Goal: Task Accomplishment & Management: Use online tool/utility

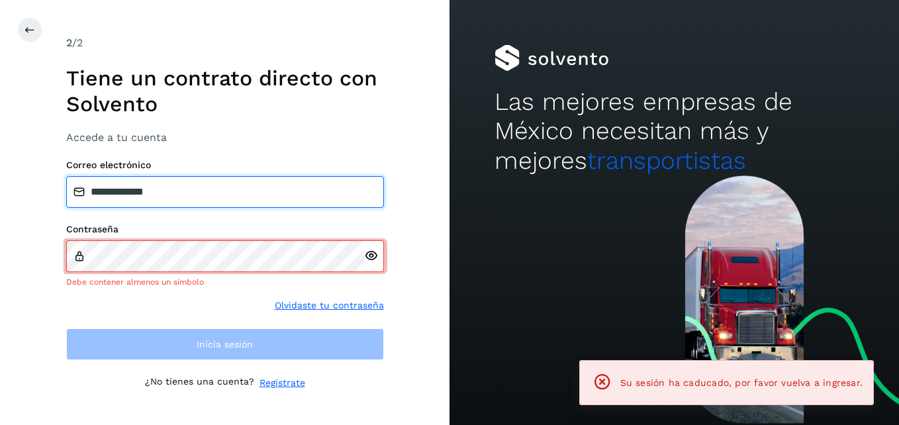
drag, startPoint x: 214, startPoint y: 191, endPoint x: 37, endPoint y: 191, distance: 176.8
click at [37, 191] on div "**********" at bounding box center [225, 212] width 450 height 425
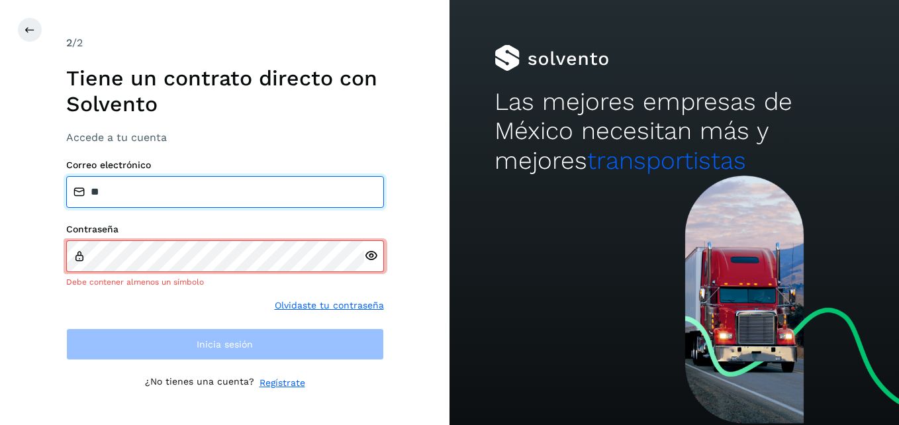
type input "**********"
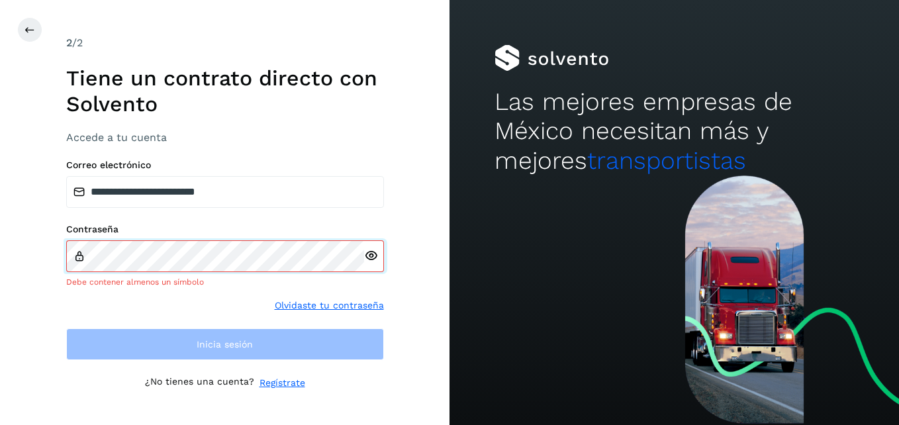
click at [34, 256] on div "**********" at bounding box center [225, 212] width 450 height 425
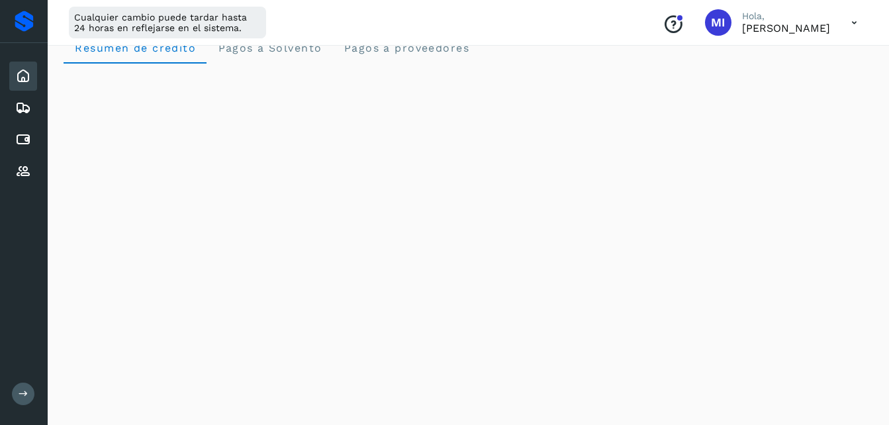
scroll to position [26, 0]
click at [27, 143] on icon at bounding box center [23, 140] width 16 height 16
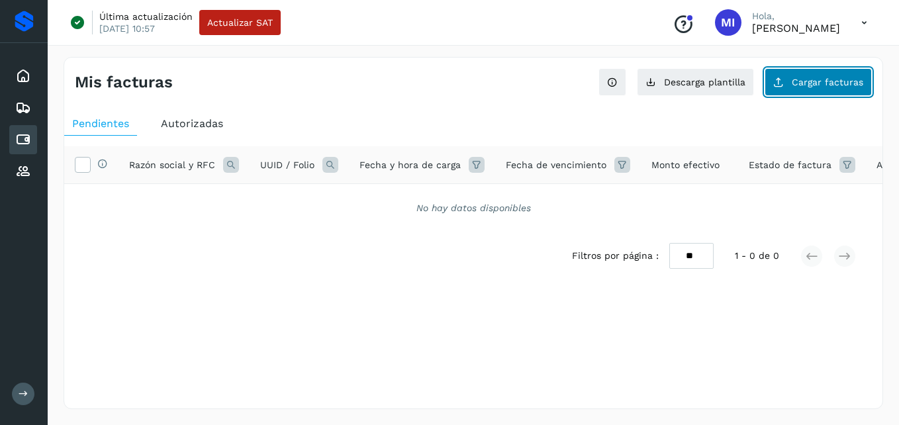
click at [827, 84] on span "Cargar facturas" at bounding box center [828, 81] width 72 height 9
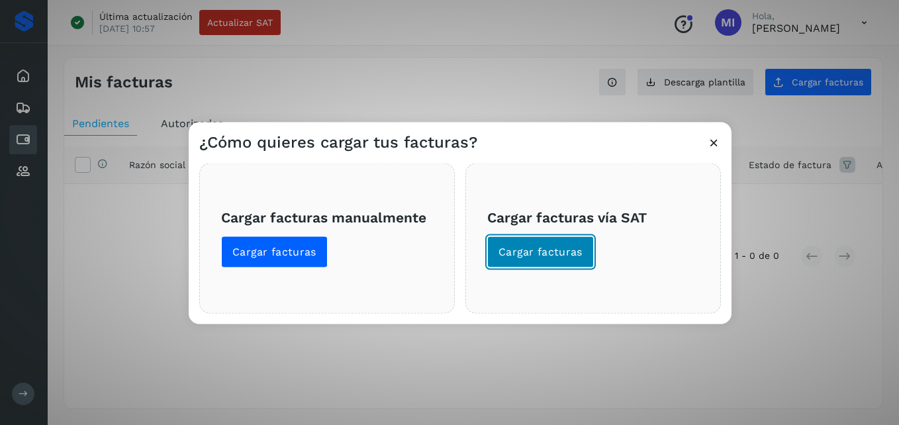
click at [559, 249] on span "Cargar facturas" at bounding box center [541, 252] width 84 height 15
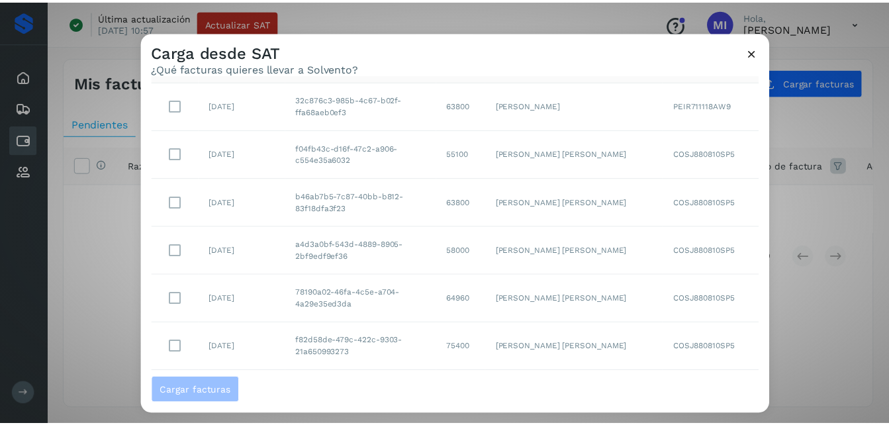
scroll to position [86, 0]
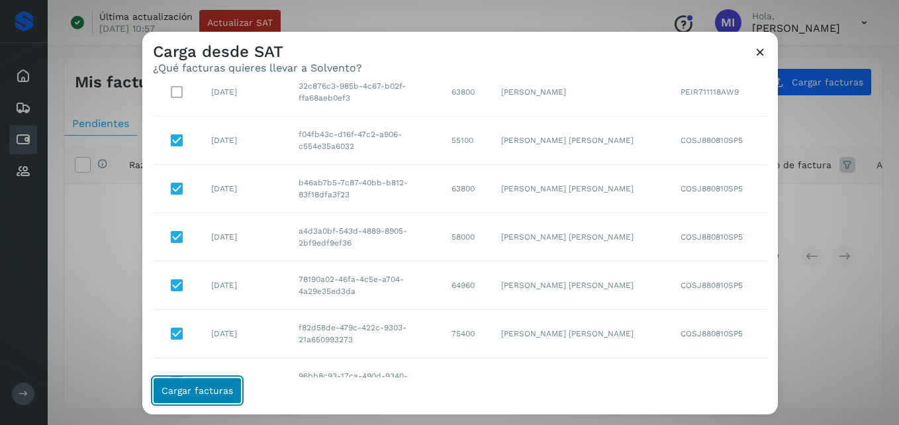
click at [210, 388] on span "Cargar facturas" at bounding box center [198, 390] width 72 height 9
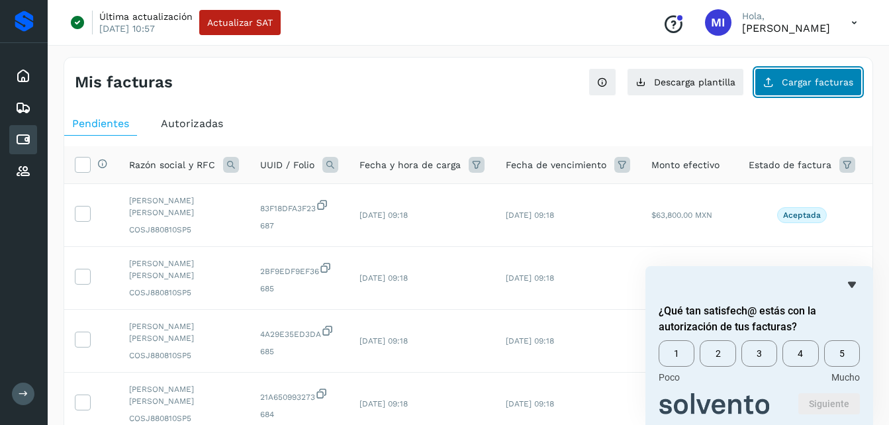
click at [824, 90] on button "Cargar facturas" at bounding box center [808, 82] width 107 height 28
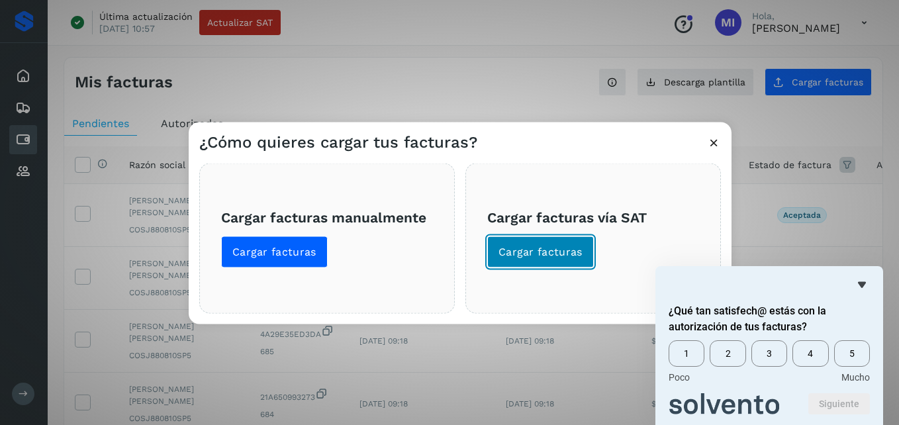
click at [536, 254] on span "Cargar facturas" at bounding box center [541, 252] width 84 height 15
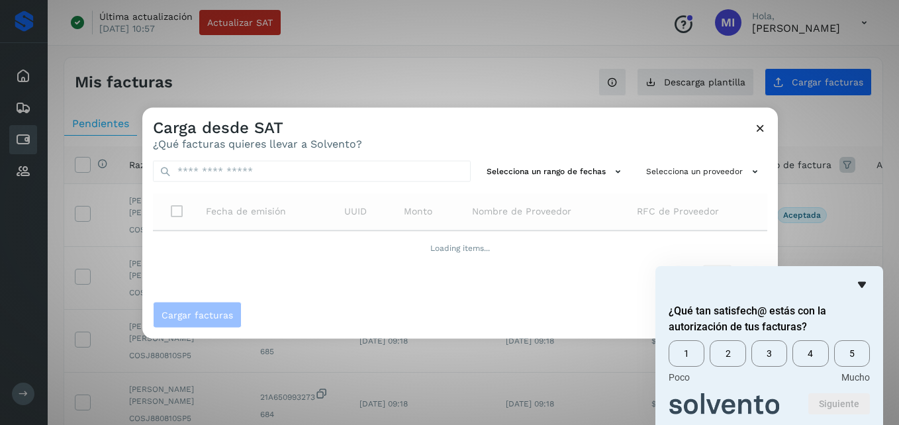
click at [860, 285] on icon "Ocultar encuesta" at bounding box center [862, 285] width 16 height 16
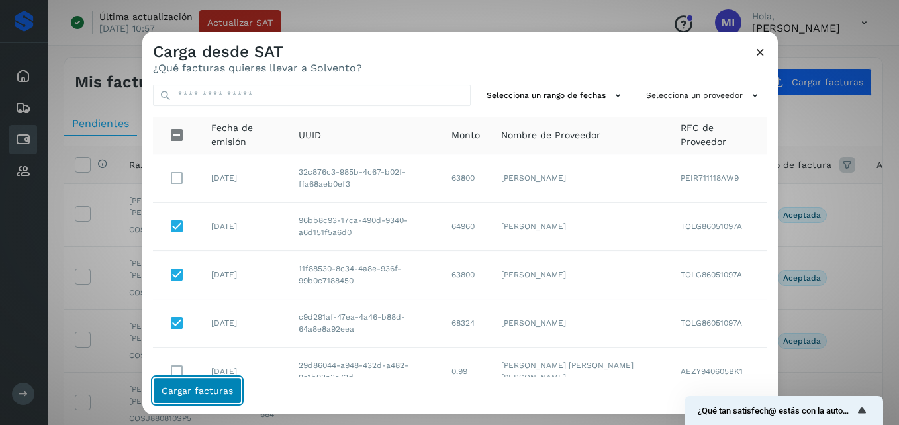
click at [204, 391] on span "Cargar facturas" at bounding box center [198, 390] width 72 height 9
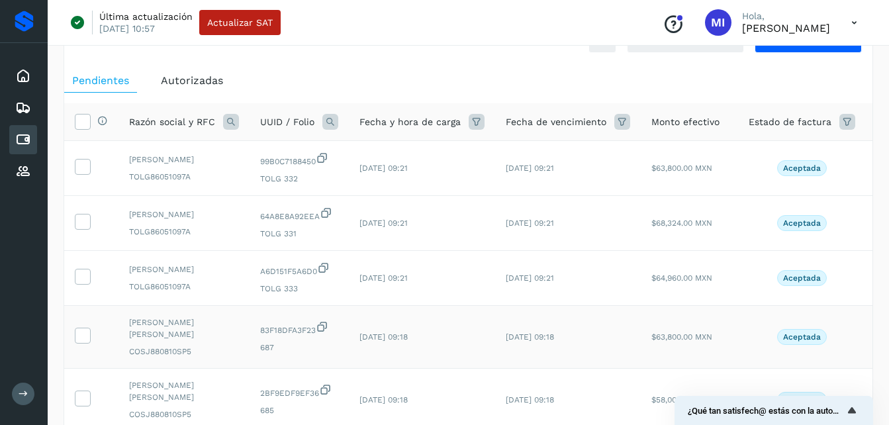
scroll to position [0, 0]
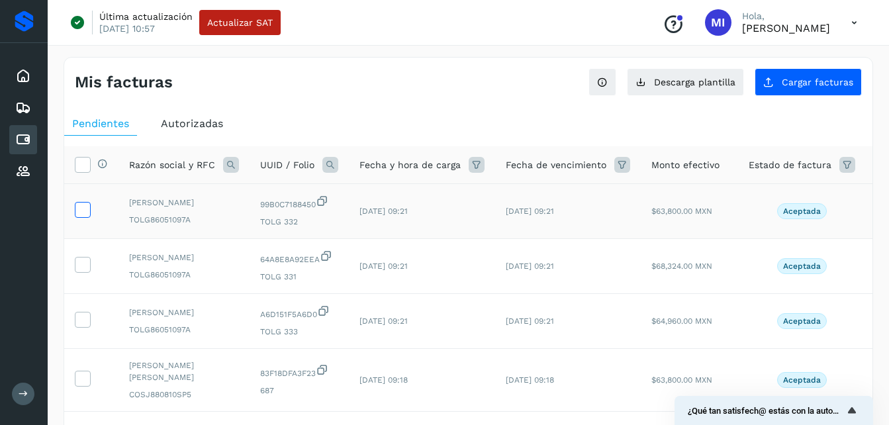
click at [83, 211] on icon at bounding box center [82, 209] width 14 height 14
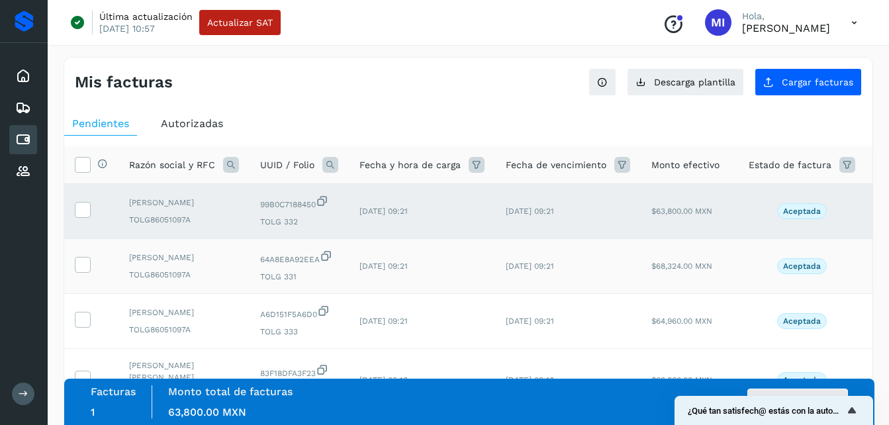
click at [90, 273] on div at bounding box center [83, 265] width 16 height 16
click at [87, 271] on icon at bounding box center [82, 264] width 14 height 14
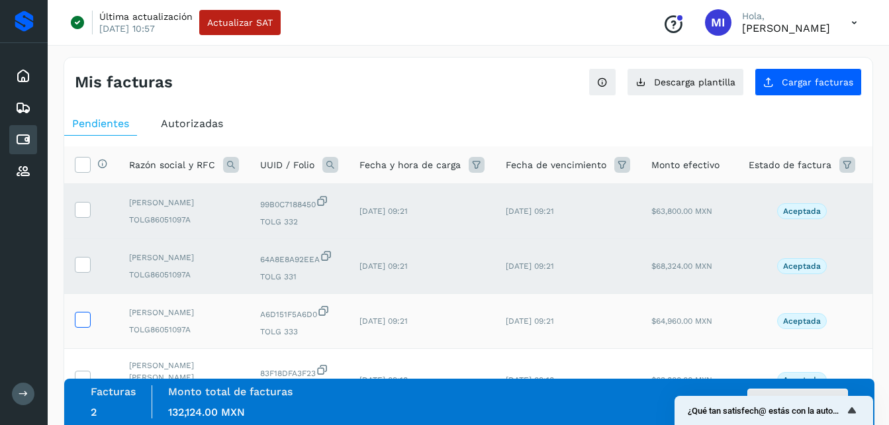
click at [85, 326] on icon at bounding box center [82, 319] width 14 height 14
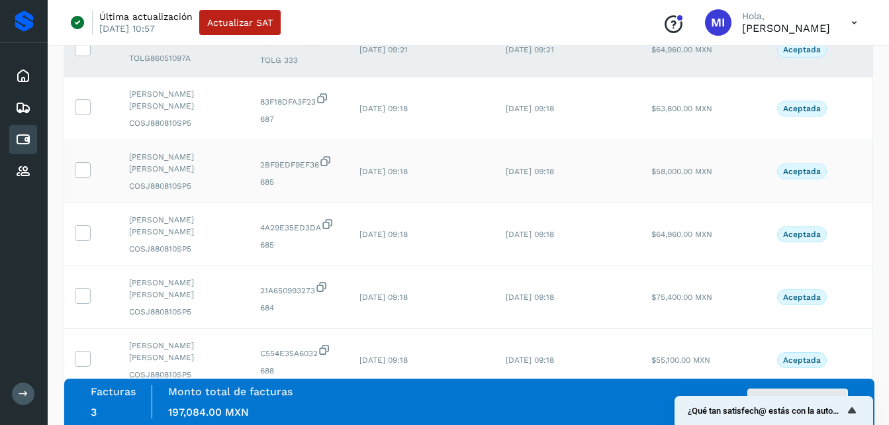
scroll to position [291, 0]
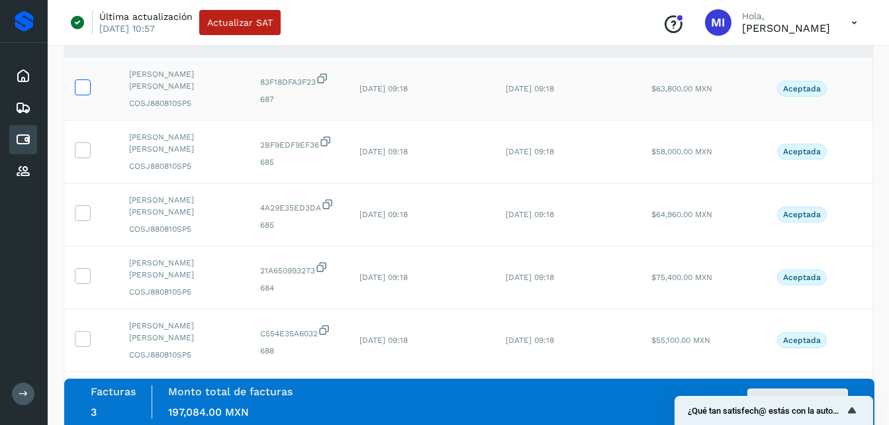
click at [83, 93] on icon at bounding box center [82, 86] width 14 height 14
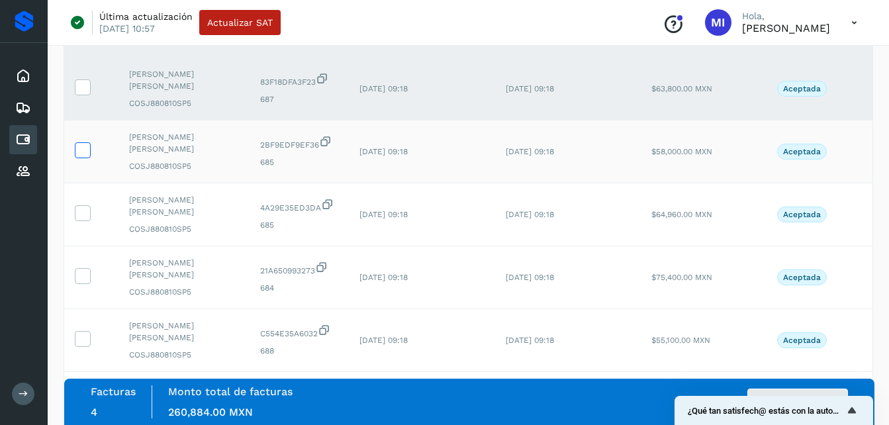
click at [83, 156] on icon at bounding box center [82, 149] width 14 height 14
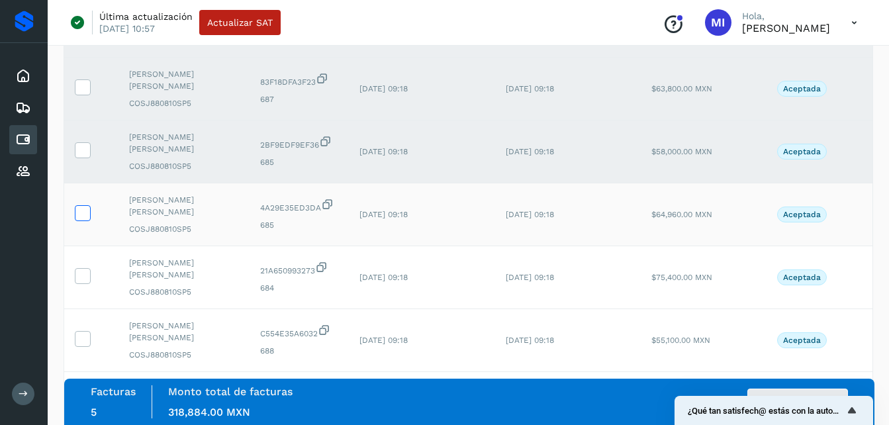
click at [83, 219] on icon at bounding box center [82, 212] width 14 height 14
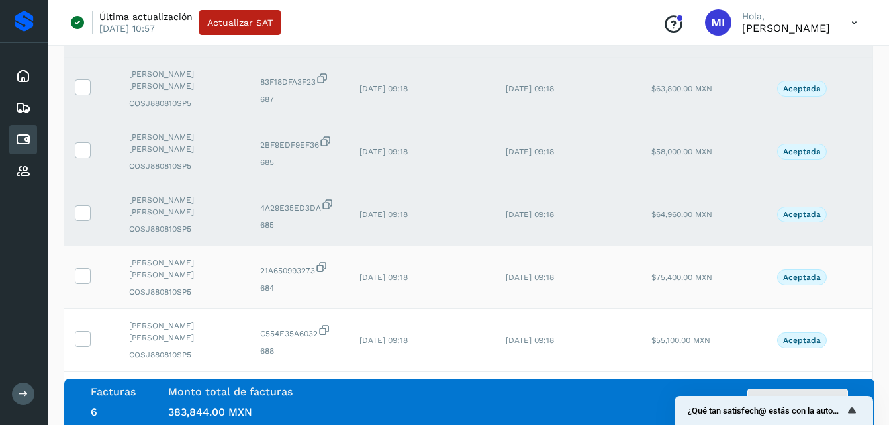
click at [85, 289] on td at bounding box center [91, 277] width 54 height 63
click at [85, 282] on icon at bounding box center [82, 275] width 14 height 14
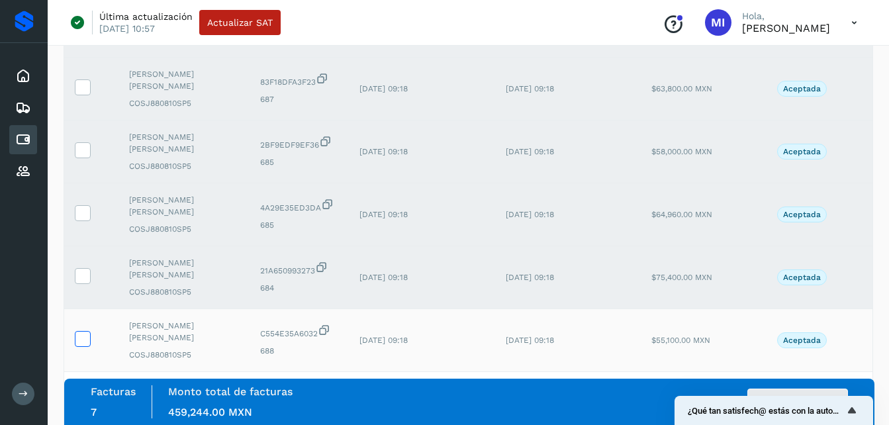
click at [82, 345] on icon at bounding box center [82, 338] width 14 height 14
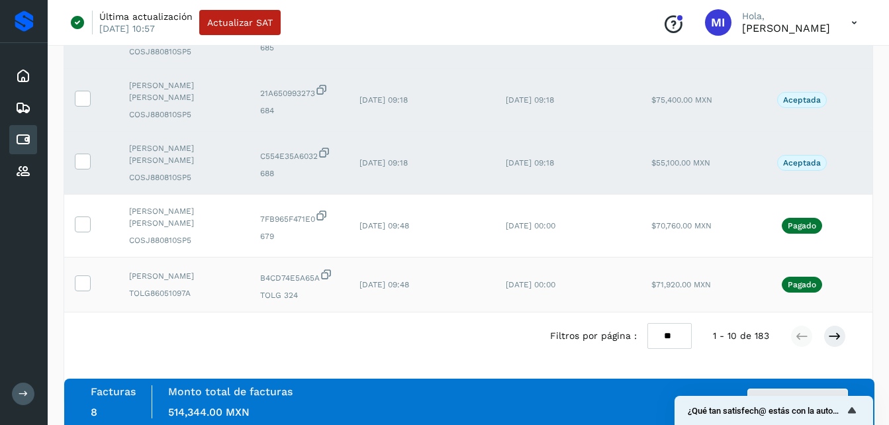
scroll to position [511, 0]
click at [87, 219] on td at bounding box center [91, 226] width 54 height 63
click at [82, 217] on icon at bounding box center [82, 224] width 14 height 14
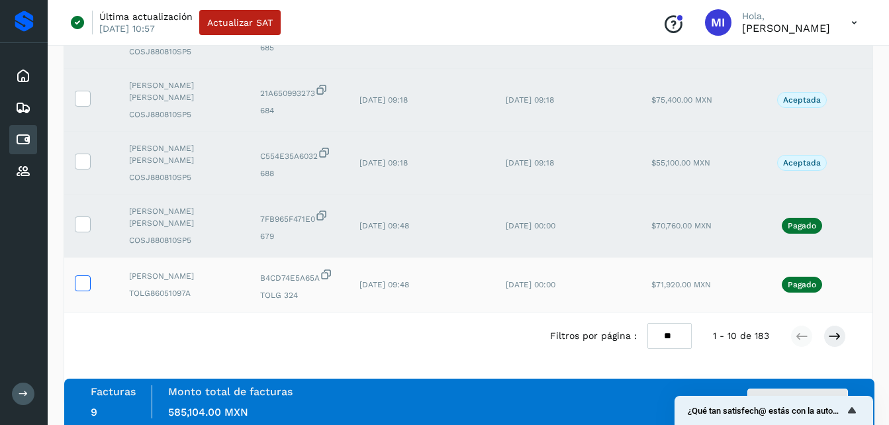
click at [81, 275] on icon at bounding box center [82, 282] width 14 height 14
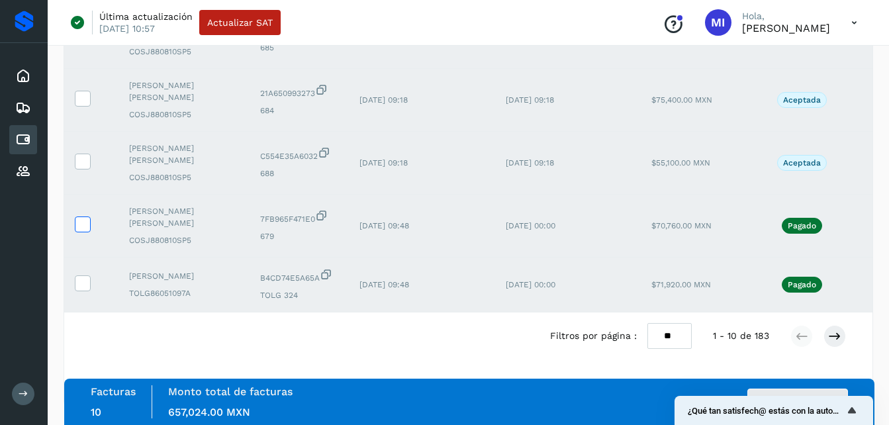
click at [82, 217] on icon at bounding box center [82, 224] width 14 height 14
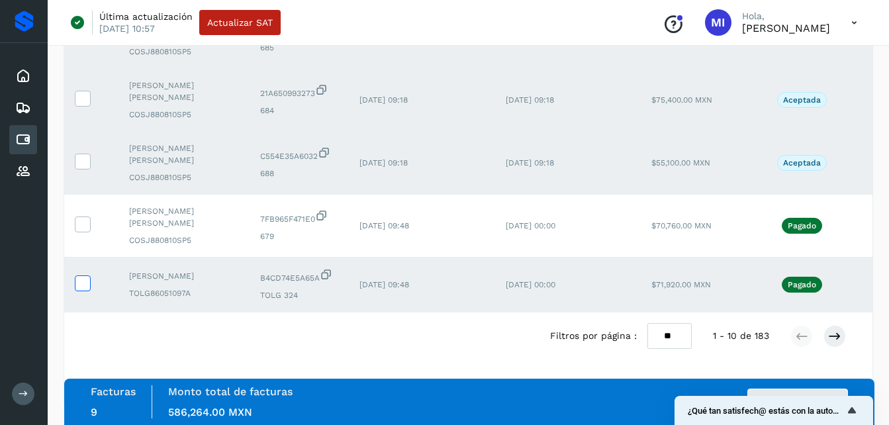
click at [78, 275] on icon at bounding box center [82, 282] width 14 height 14
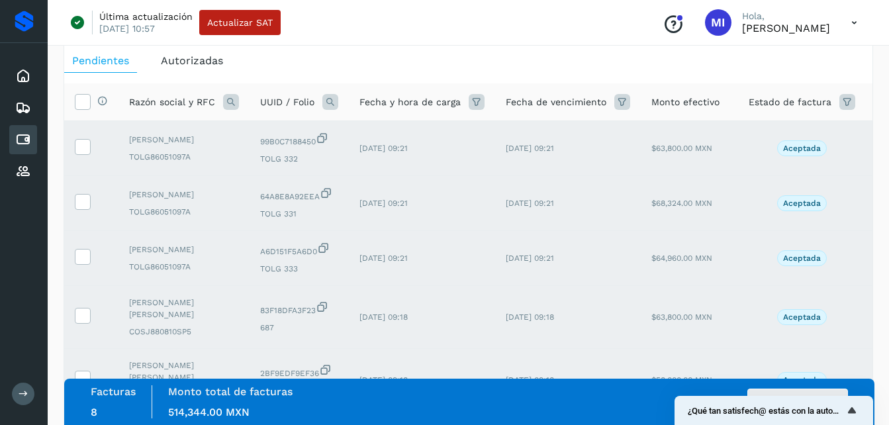
scroll to position [66, 0]
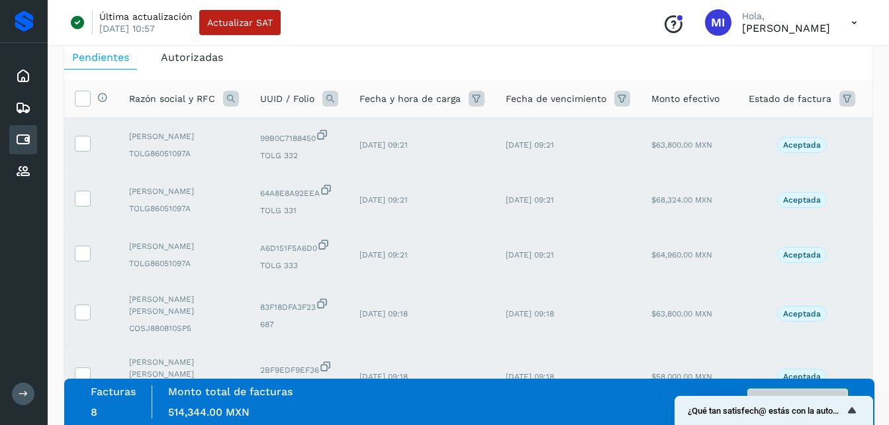
click at [805, 391] on button "Autorizar facturas" at bounding box center [798, 402] width 101 height 26
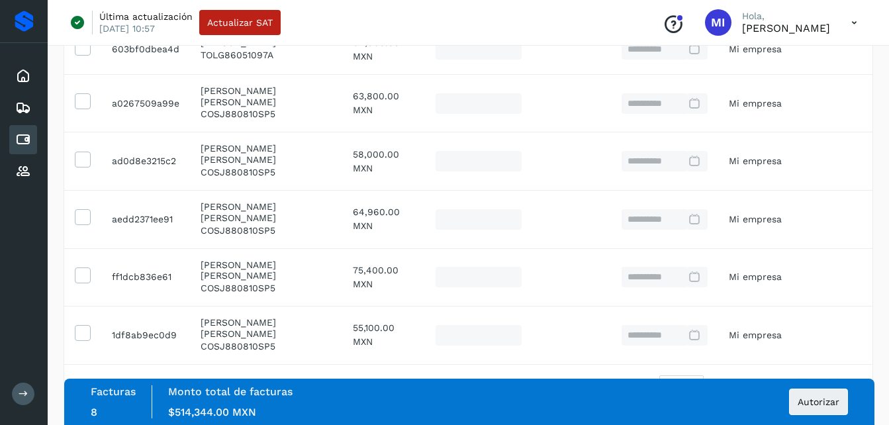
scroll to position [382, 0]
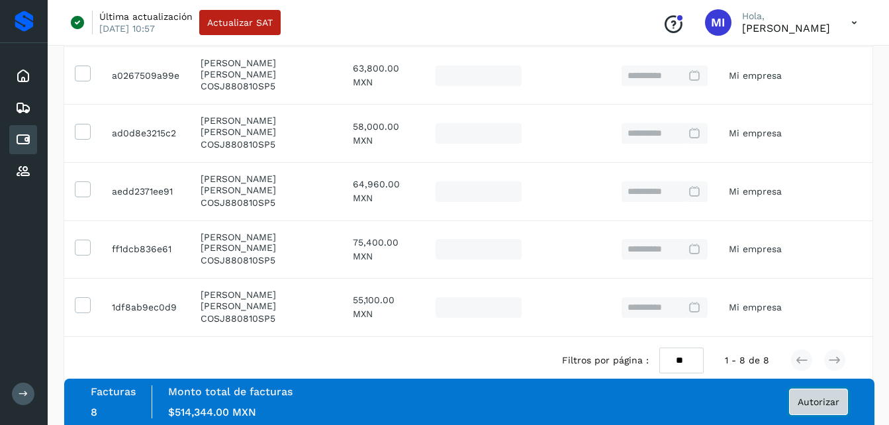
click at [836, 407] on button "Autorizar" at bounding box center [818, 402] width 59 height 26
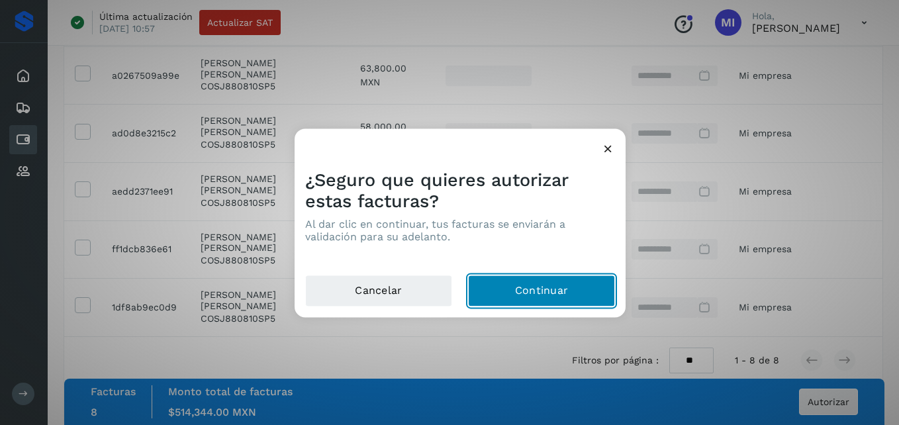
click at [553, 285] on button "Continuar" at bounding box center [541, 291] width 147 height 32
